Goal: Transaction & Acquisition: Purchase product/service

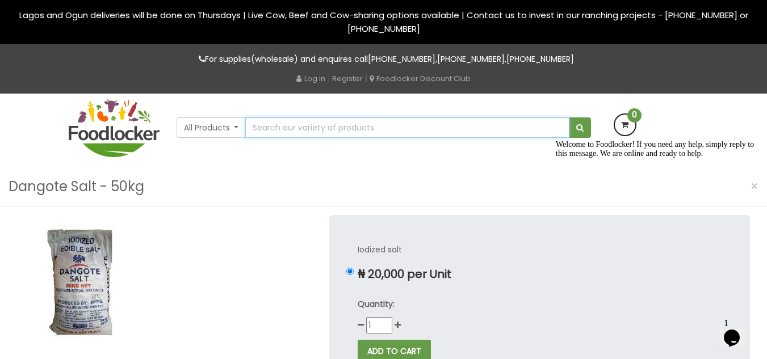
click at [309, 128] on input "text" at bounding box center [407, 127] width 324 height 20
paste input "SUGAR(50KG)"
type input "SUGAR(50KG)\"
click at [569, 117] on button "submit" at bounding box center [580, 127] width 22 height 20
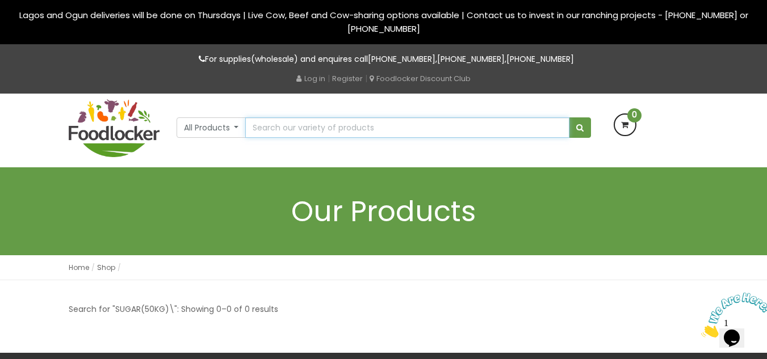
click at [356, 128] on input "text" at bounding box center [407, 127] width 324 height 20
paste input "SUGAR(50KG)"
type input "SUGAR(50KG)"
click at [569, 117] on button "submit" at bounding box center [580, 127] width 22 height 20
